Goal: Download file/media

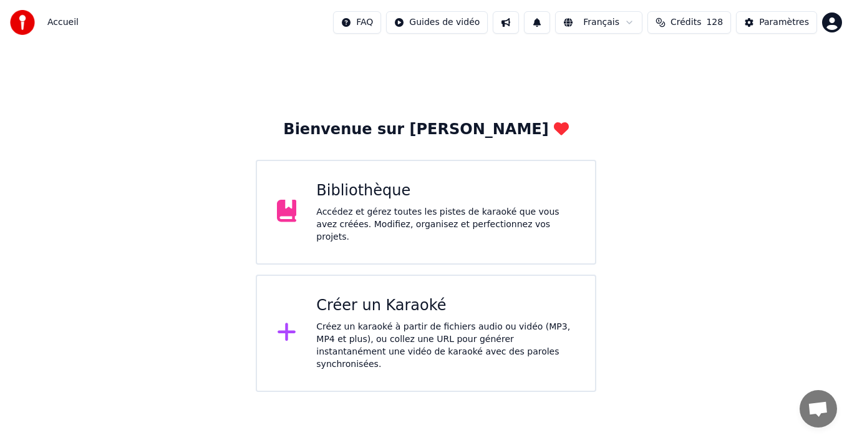
click at [356, 208] on div "Bibliothèque Accédez et gérez toutes les pistes de karaoké que vous avez créées…" at bounding box center [445, 212] width 259 height 62
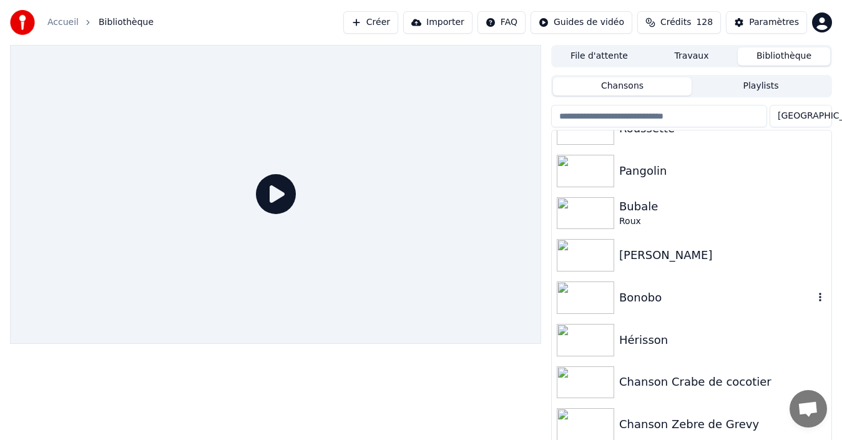
scroll to position [187, 0]
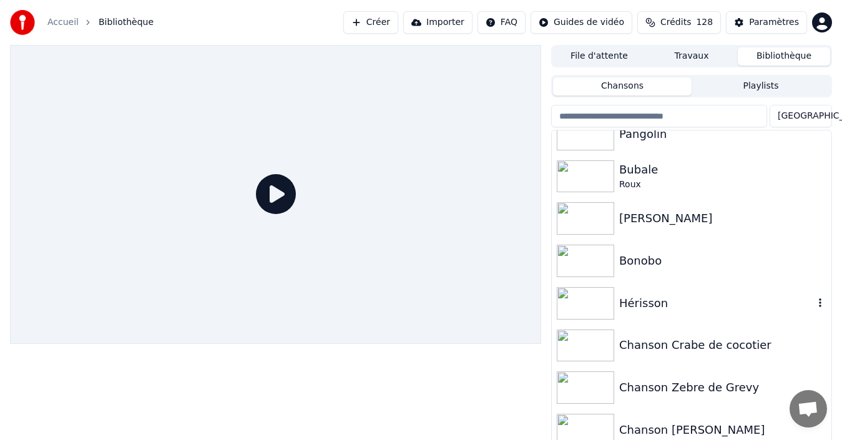
click at [605, 305] on img at bounding box center [584, 303] width 57 height 32
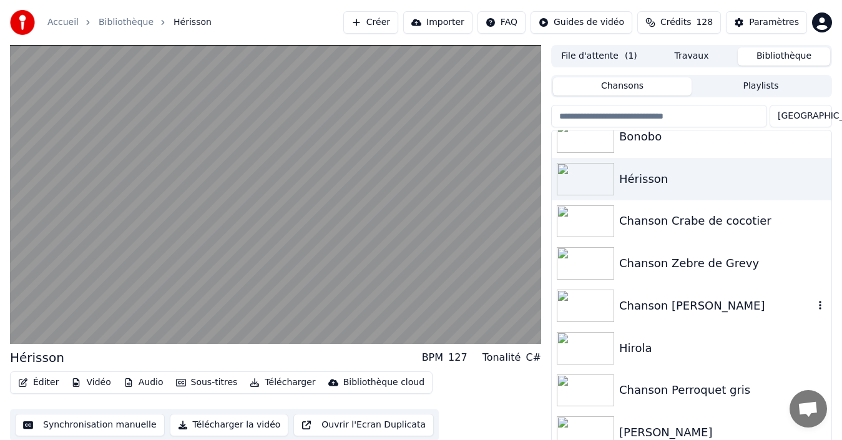
scroll to position [349, 0]
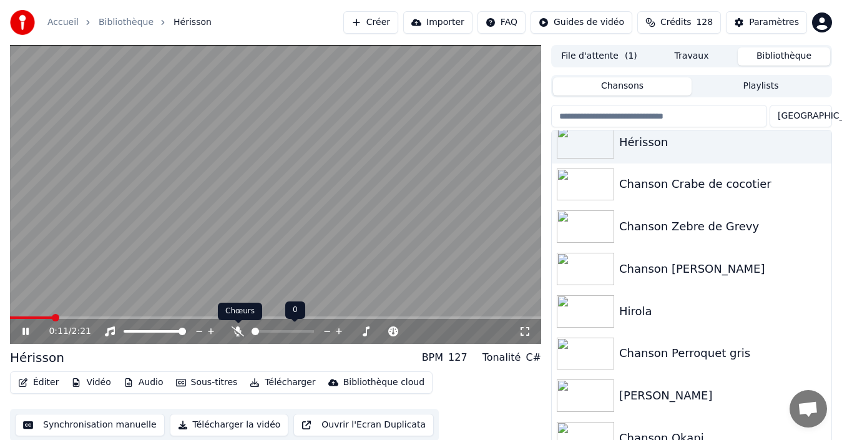
click at [236, 331] on icon at bounding box center [237, 331] width 12 height 10
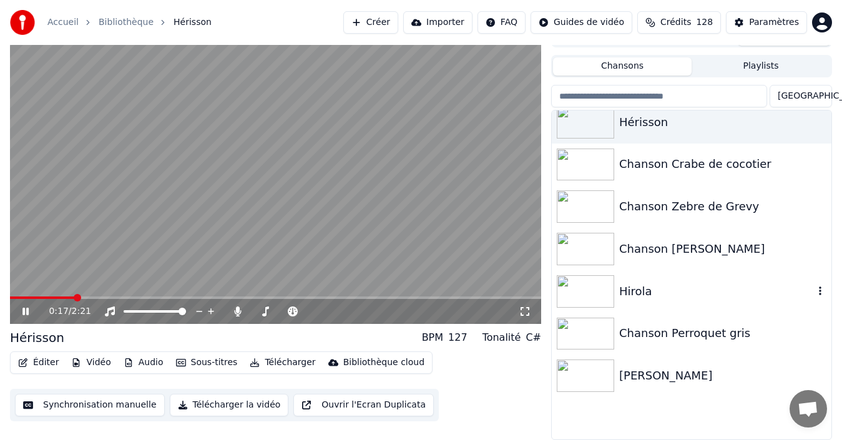
scroll to position [286, 0]
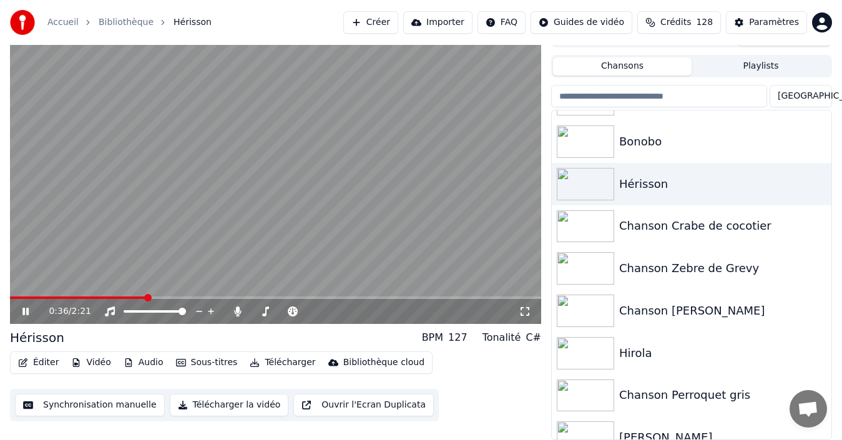
click at [21, 312] on icon at bounding box center [34, 311] width 29 height 10
click at [259, 366] on button "Télécharger" at bounding box center [282, 362] width 75 height 17
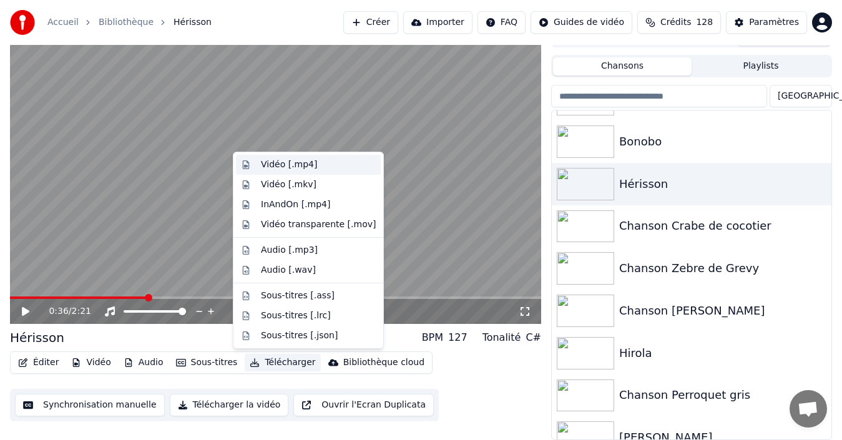
click at [310, 163] on div "Vidéo [.mp4]" at bounding box center [289, 164] width 56 height 12
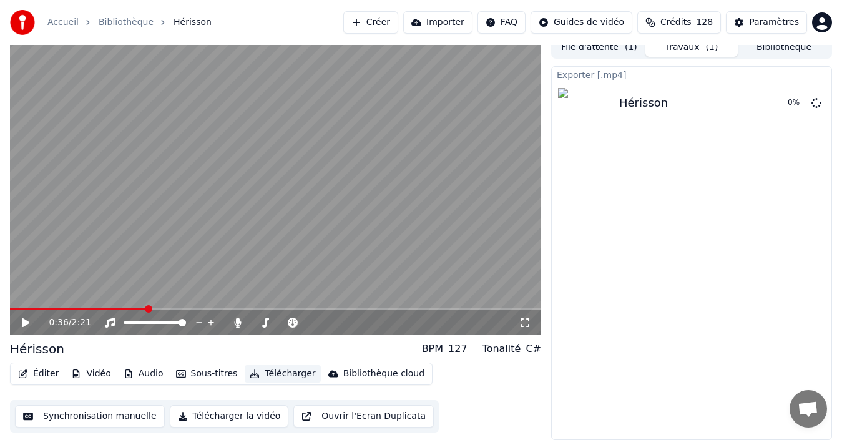
scroll to position [9, 0]
click at [605, 57] on div "File d'attente ( 1 ) Travaux ( 1 ) Bibliothèque" at bounding box center [691, 47] width 281 height 22
click at [605, 52] on button "File d'attente ( 1 )" at bounding box center [599, 48] width 92 height 18
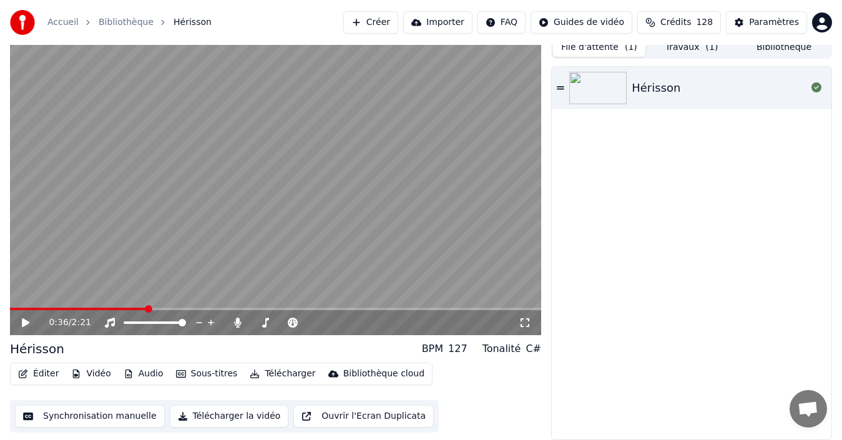
click at [796, 53] on button "Bibliothèque" at bounding box center [783, 48] width 92 height 18
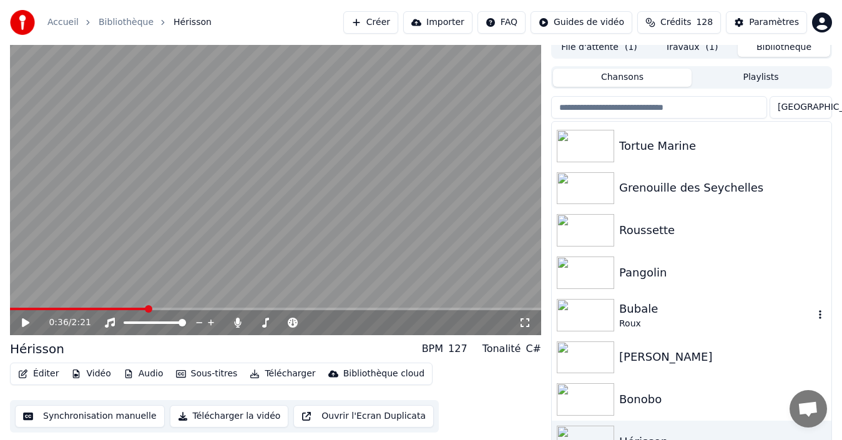
scroll to position [125, 0]
